Goal: Obtain resource: Download file/media

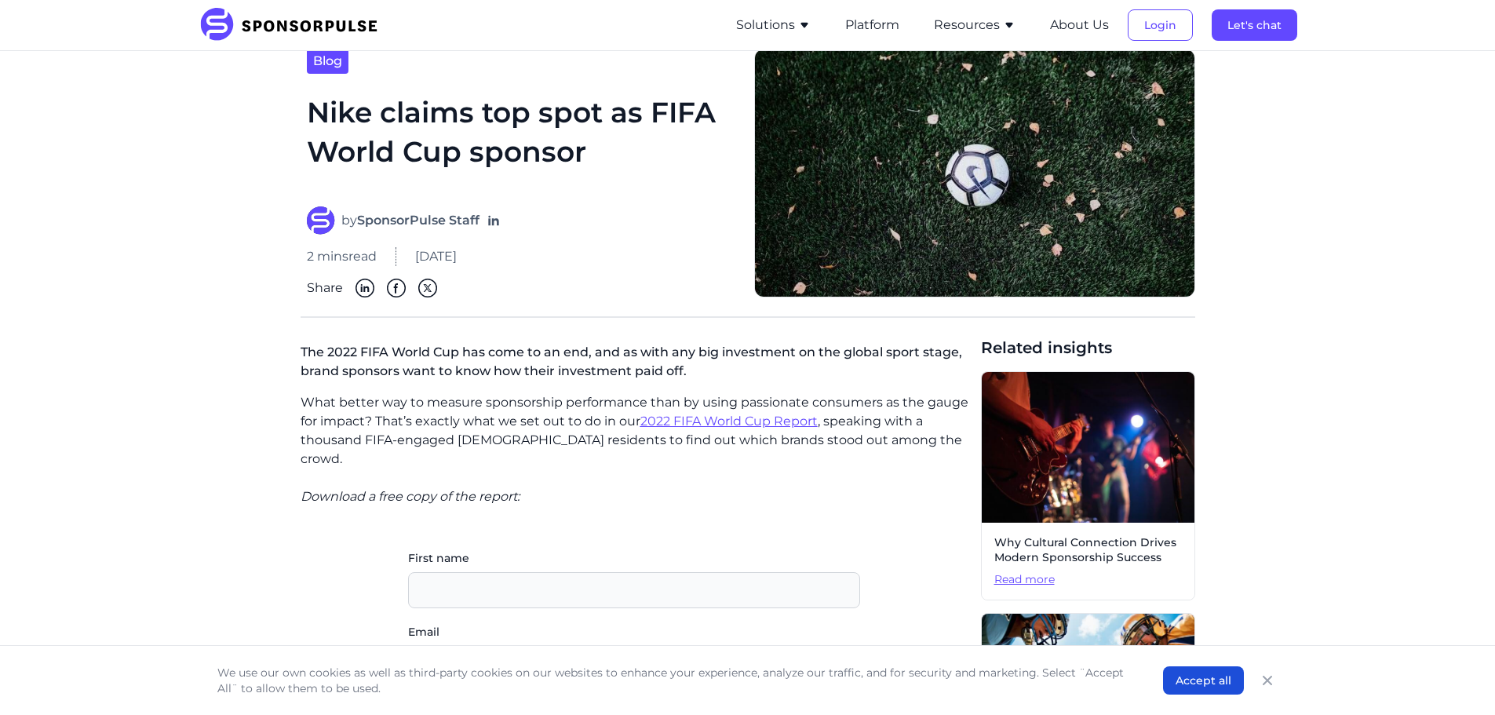
scroll to position [78, 0]
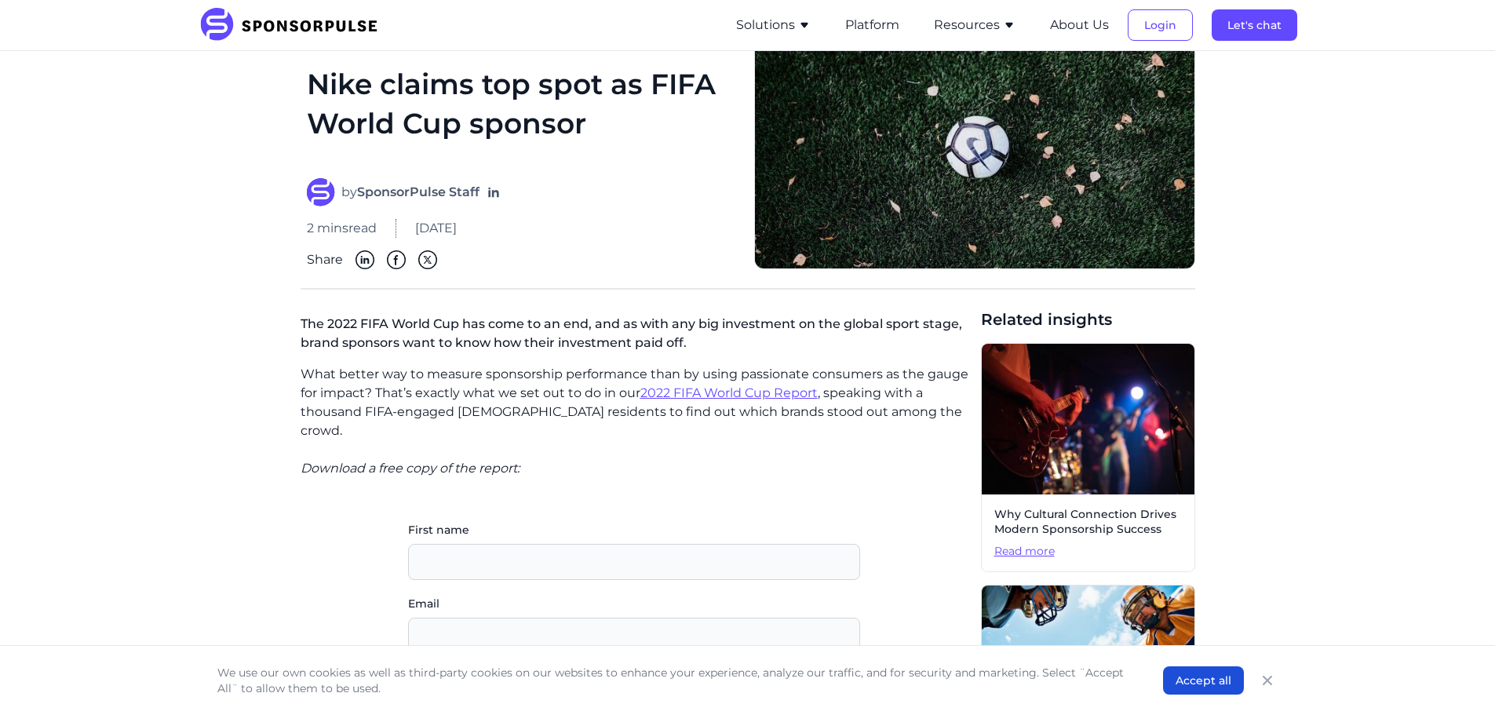
click at [544, 335] on p "The 2022 FIFA World Cup has come to an end, and as with any big investment on t…" at bounding box center [635, 336] width 668 height 57
click at [764, 389] on u "2022 FIFA World Cup Report" at bounding box center [728, 392] width 177 height 15
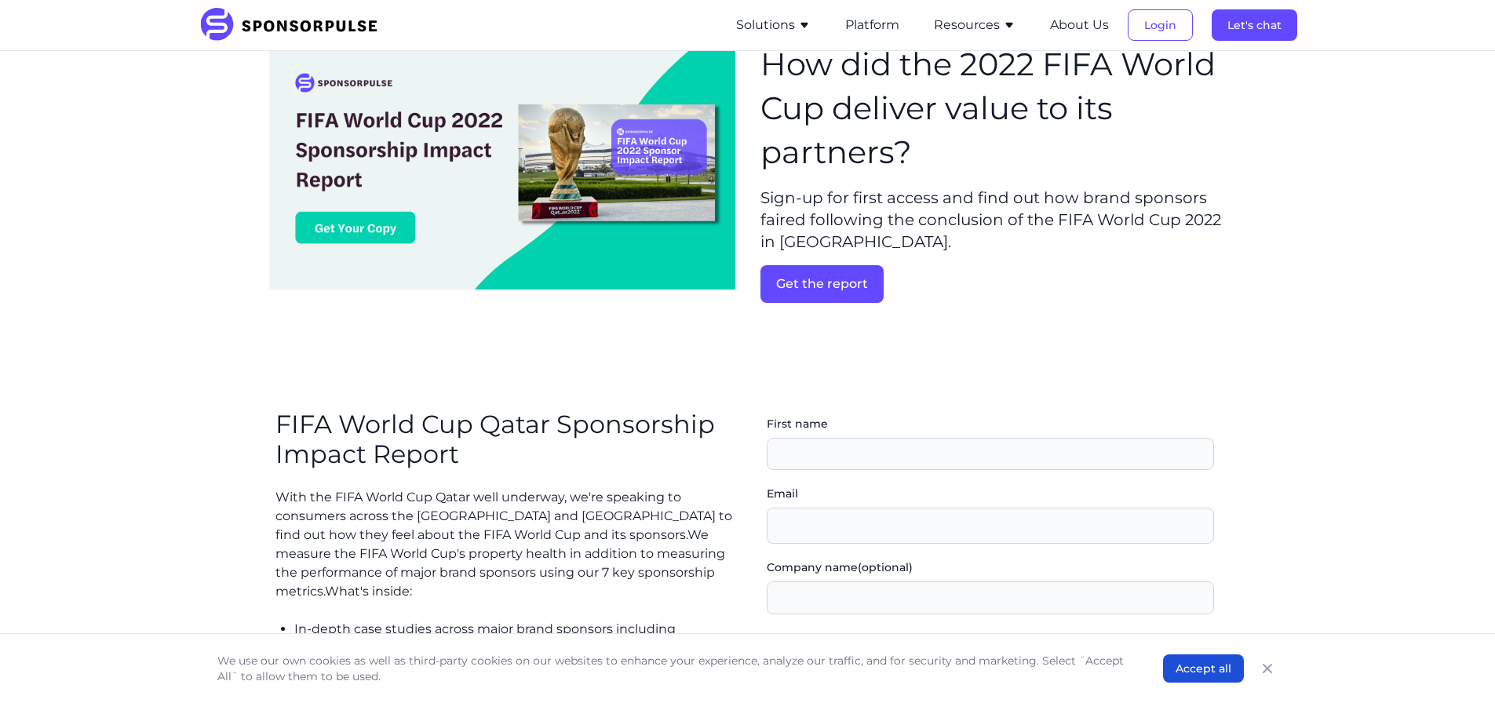
scroll to position [157, 0]
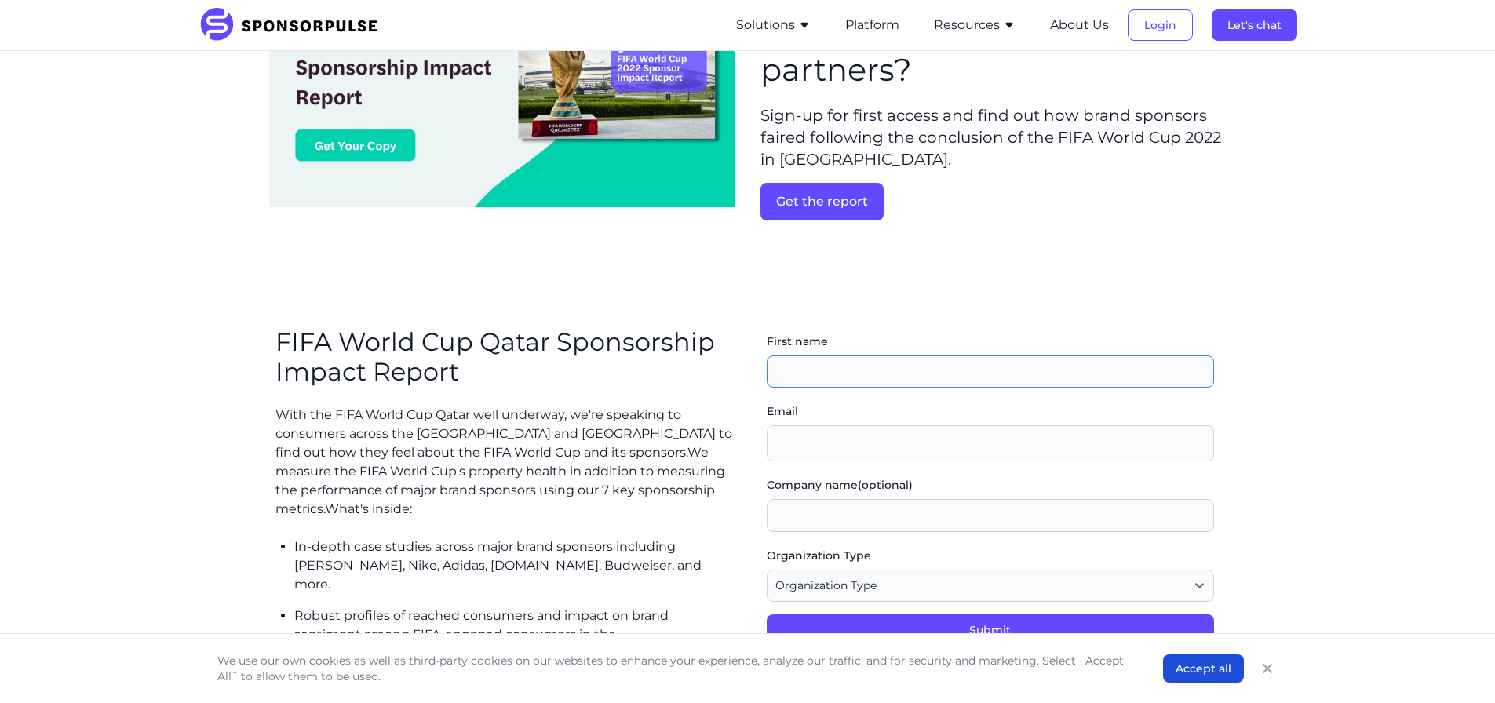
click at [831, 370] on input "First name" at bounding box center [990, 372] width 447 height 33
type input "[PERSON_NAME]"
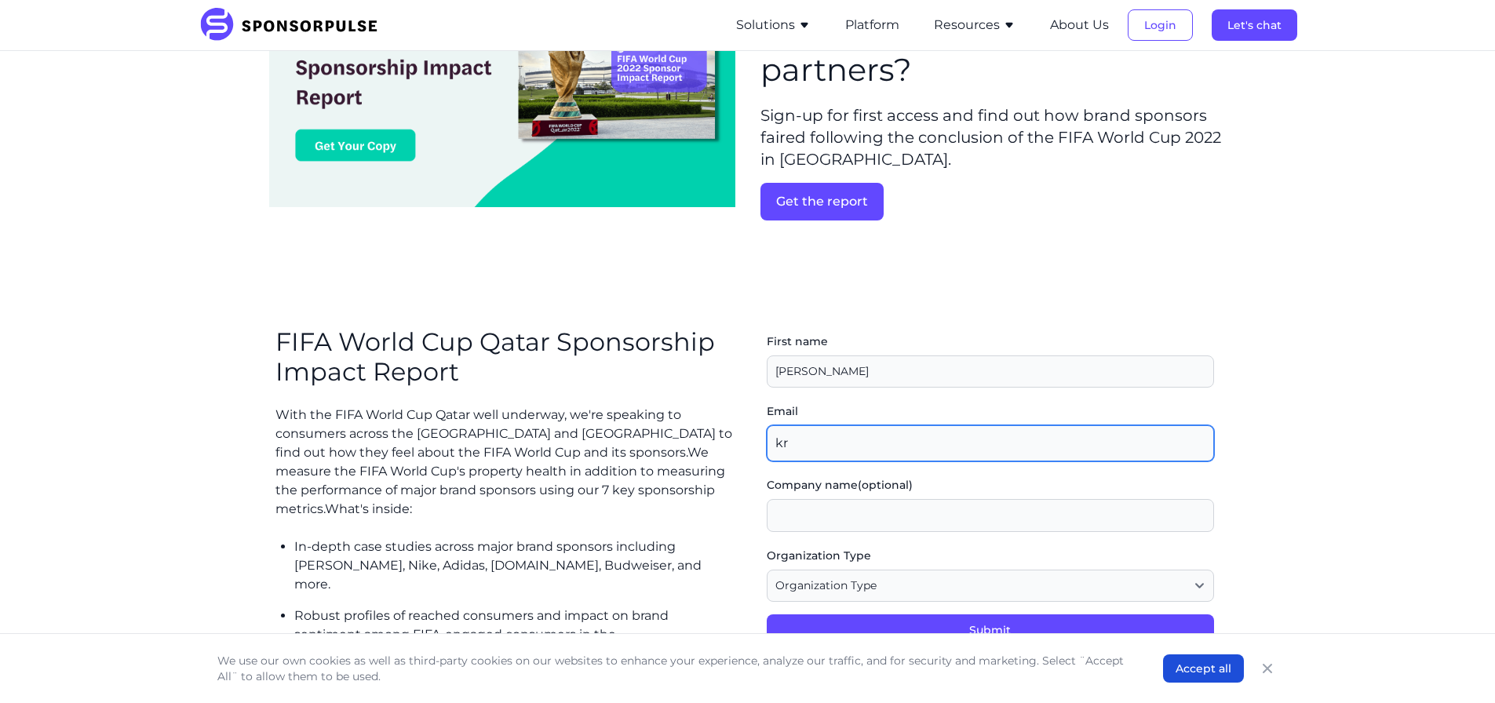
type input "k"
type input "[EMAIL_ADDRESS][DOMAIN_NAME]"
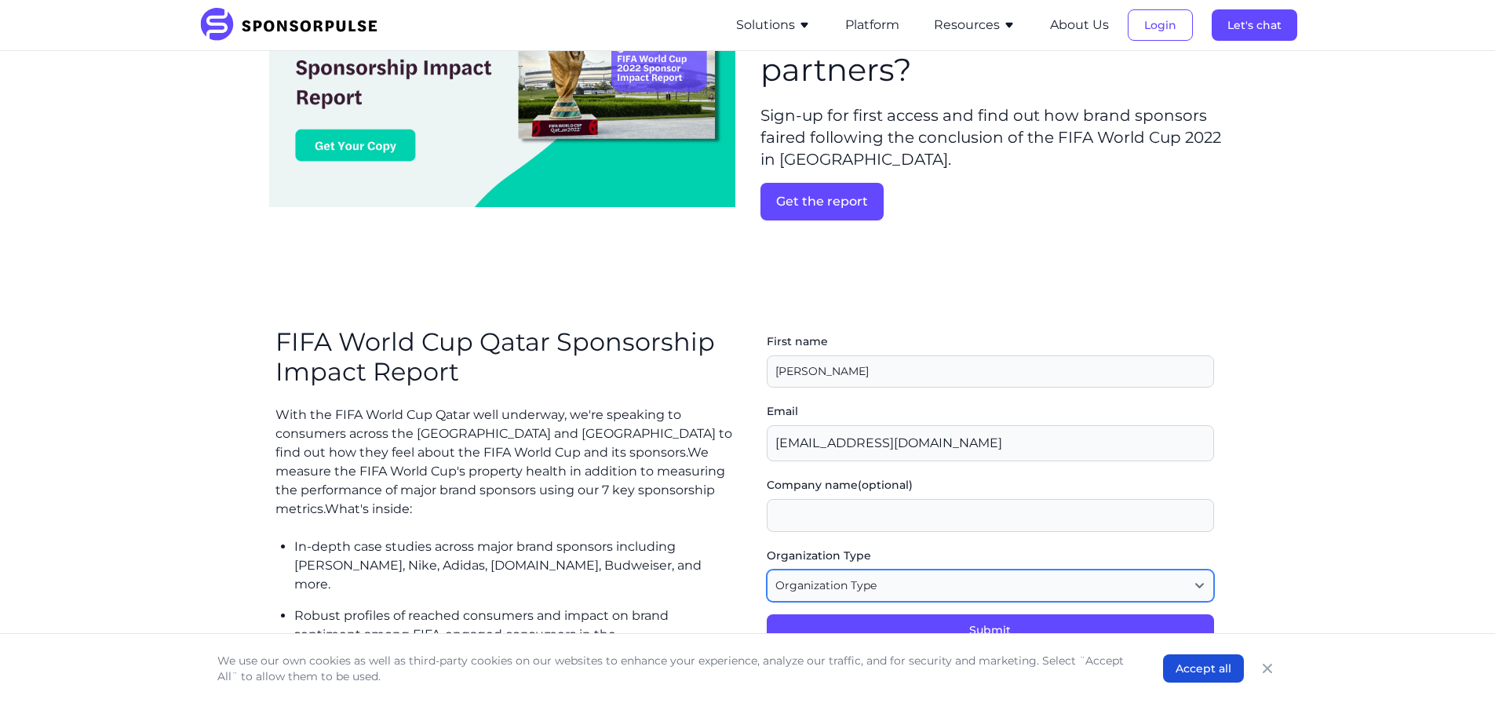
select select "Agency or Consultancy"
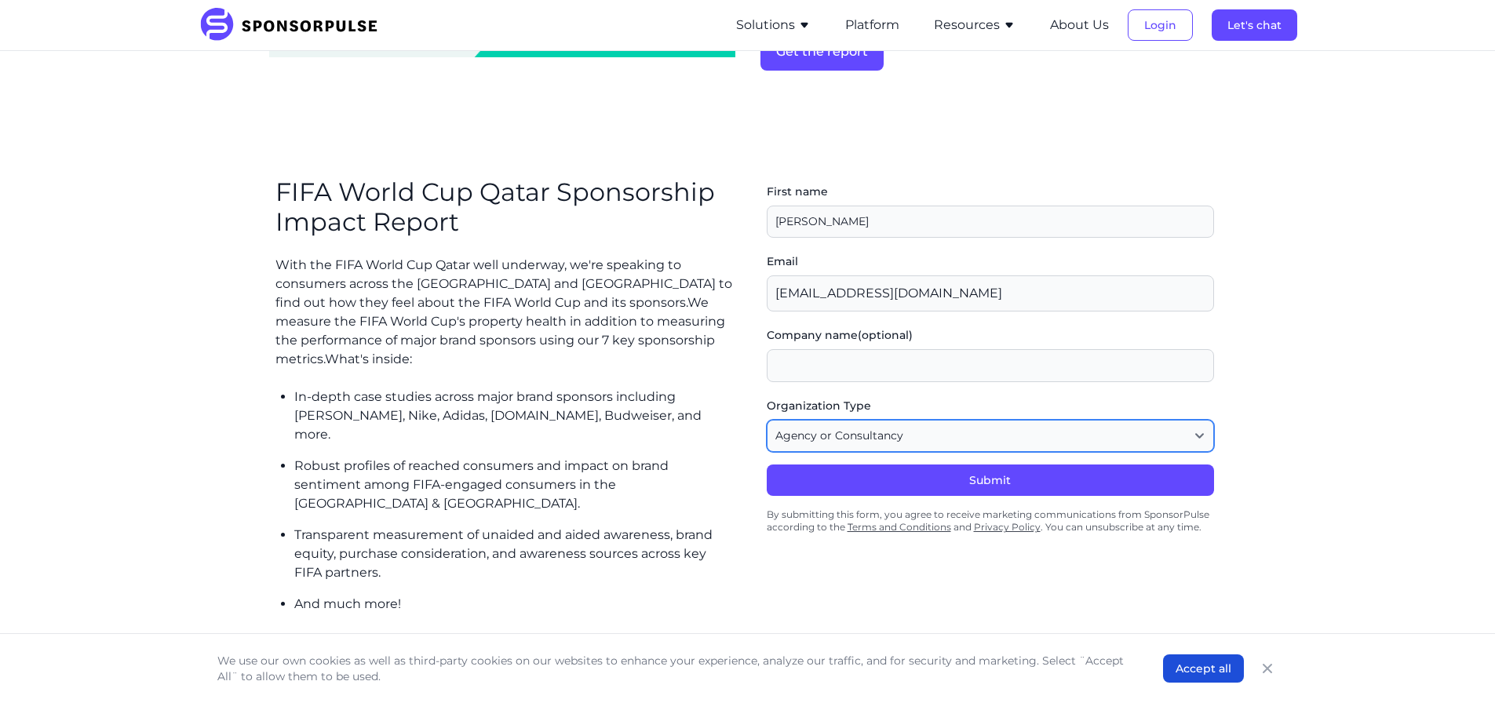
scroll to position [392, 0]
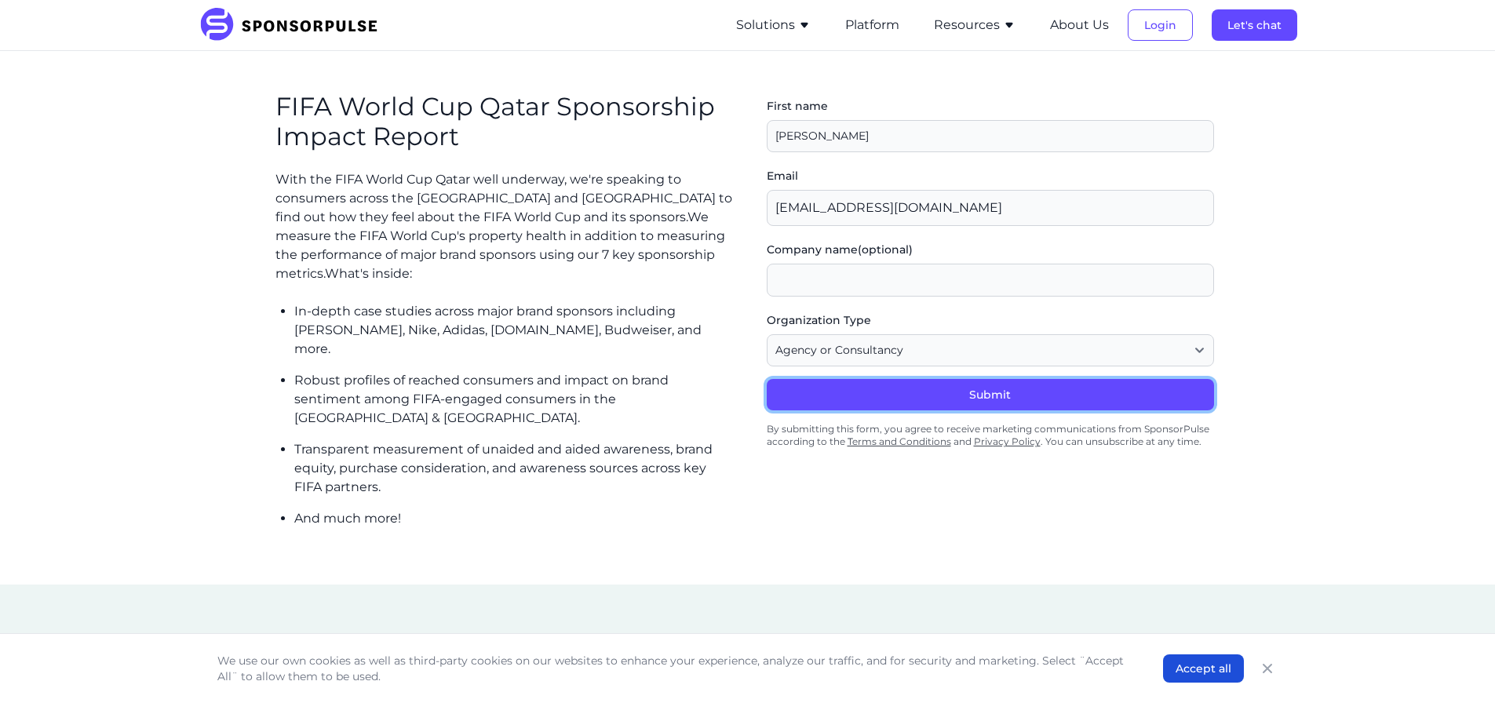
click at [941, 387] on button "Submit" at bounding box center [990, 394] width 447 height 31
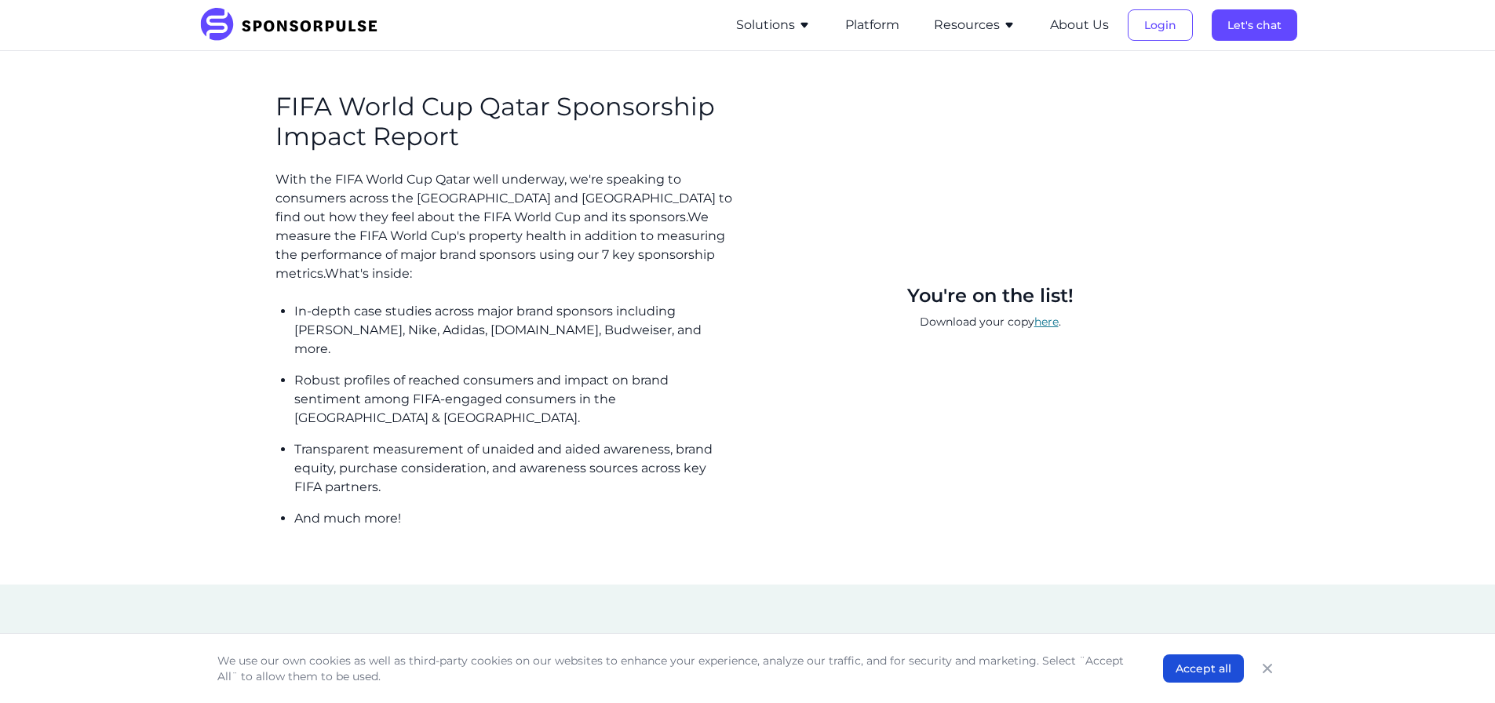
click at [1043, 315] on link "here" at bounding box center [1046, 322] width 24 height 14
